Goal: Navigation & Orientation: Find specific page/section

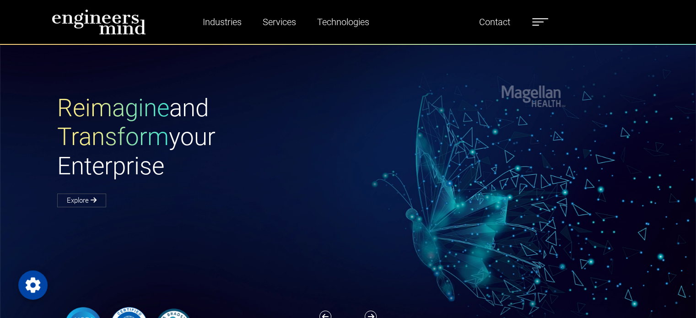
click at [114, 21] on img at bounding box center [99, 22] width 94 height 26
click at [370, 313] on icon "button" at bounding box center [371, 317] width 12 height 12
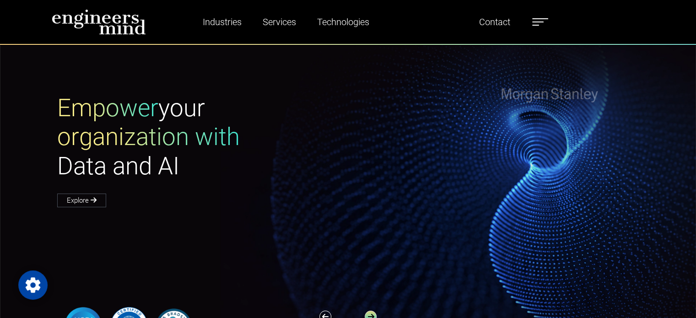
click at [370, 313] on icon "button" at bounding box center [371, 317] width 12 height 12
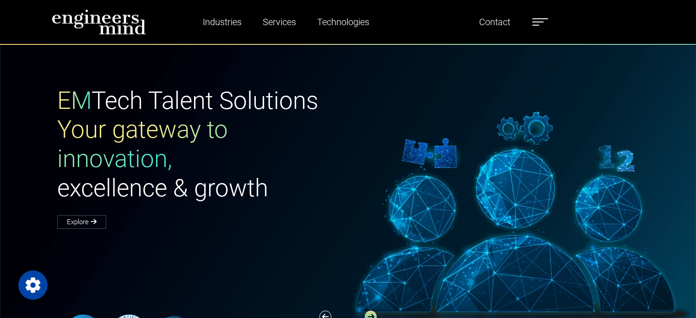
click at [368, 316] on icon "button" at bounding box center [371, 317] width 12 height 12
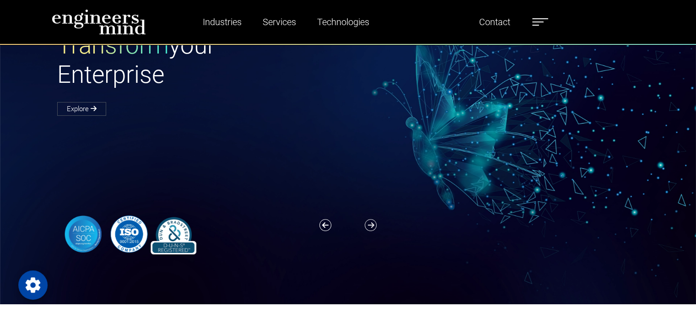
scroll to position [13, 0]
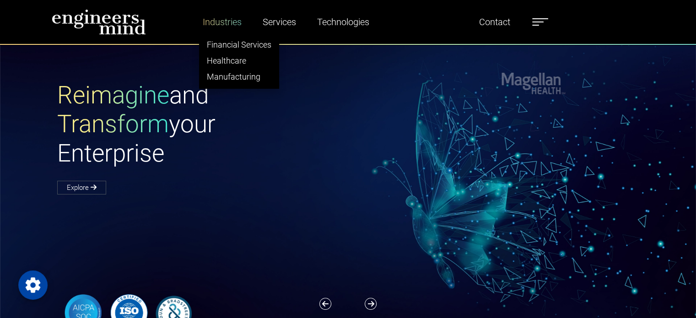
click at [224, 25] on link "Industries" at bounding box center [222, 21] width 46 height 21
